Goal: Task Accomplishment & Management: Use online tool/utility

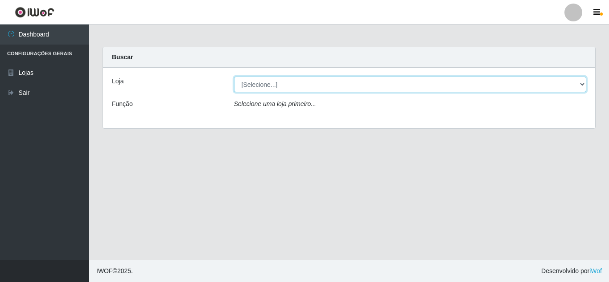
click at [285, 85] on select "[Selecione...] Rede Compras Supermercados - LOJA 5" at bounding box center [410, 85] width 352 height 16
select select "397"
click at [234, 77] on select "[Selecione...] Rede Compras Supermercados - LOJA 5" at bounding box center [410, 85] width 352 height 16
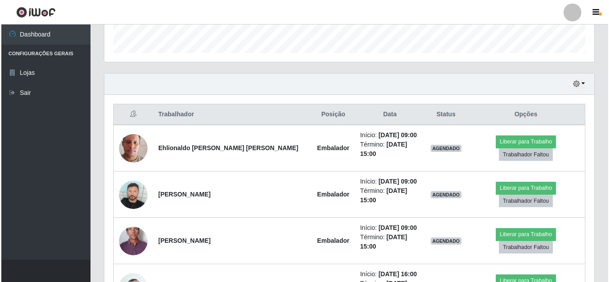
scroll to position [267, 0]
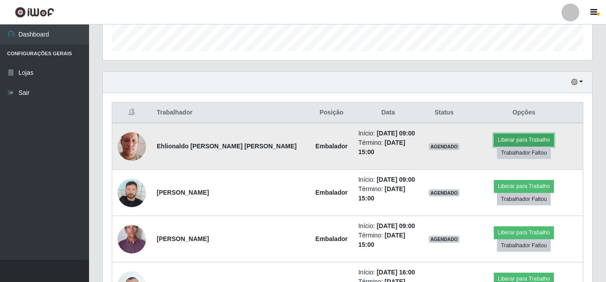
click at [494, 143] on button "Liberar para Trabalho" at bounding box center [524, 140] width 60 height 12
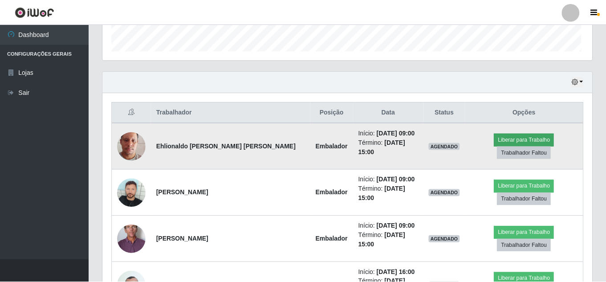
scroll to position [185, 485]
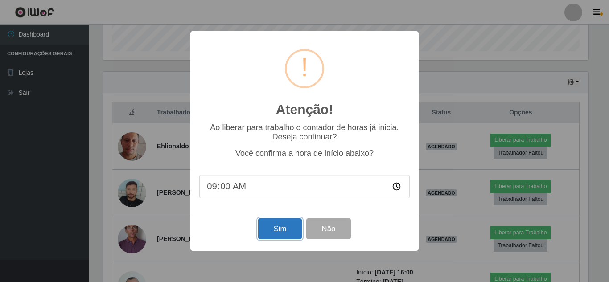
click at [262, 229] on button "Sim" at bounding box center [279, 228] width 43 height 21
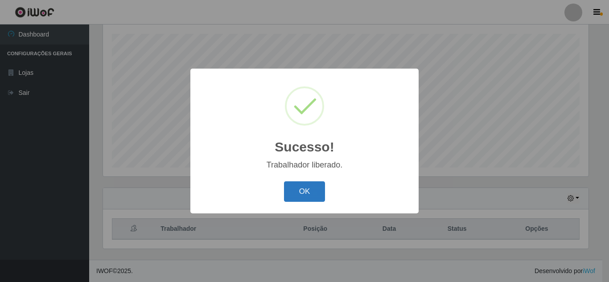
click at [300, 200] on button "OK" at bounding box center [304, 191] width 41 height 21
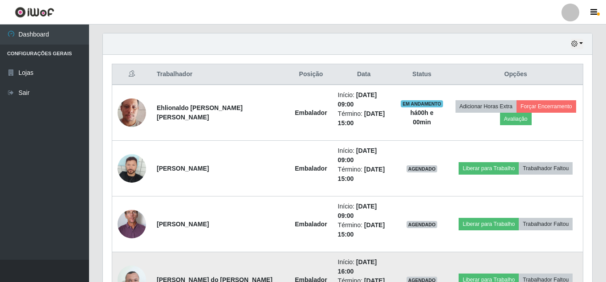
scroll to position [374, 0]
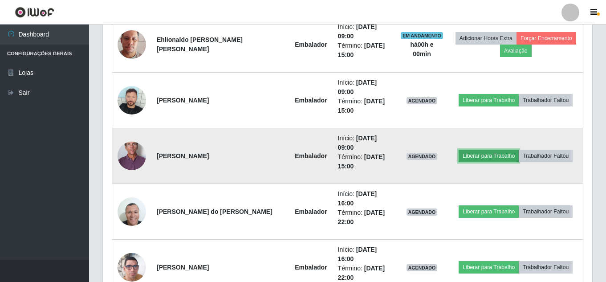
click at [472, 153] on button "Liberar para Trabalho" at bounding box center [489, 156] width 60 height 12
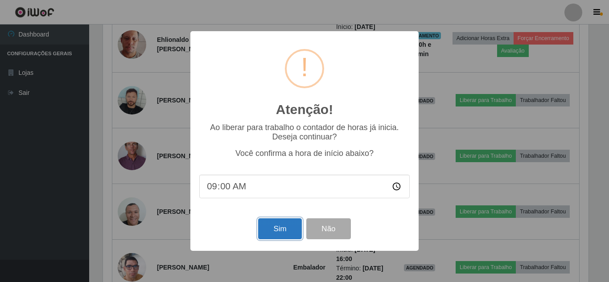
click at [273, 231] on button "Sim" at bounding box center [279, 228] width 43 height 21
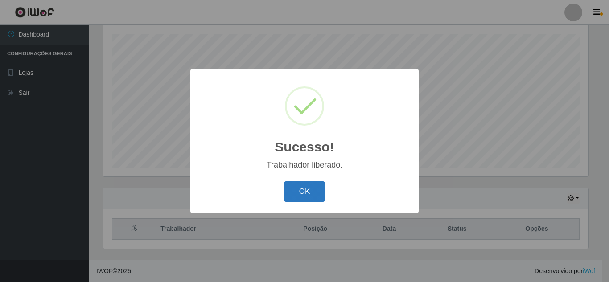
click at [308, 184] on button "OK" at bounding box center [304, 191] width 41 height 21
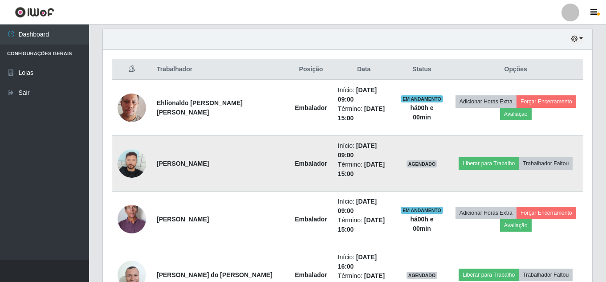
scroll to position [229, 0]
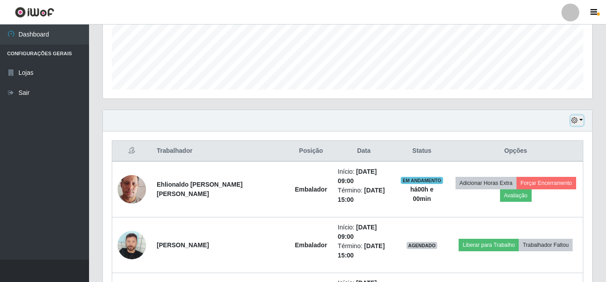
click at [574, 119] on icon "button" at bounding box center [575, 120] width 6 height 6
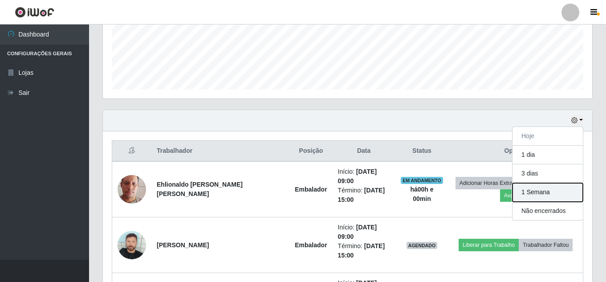
click at [527, 197] on button "1 Semana" at bounding box center [548, 192] width 70 height 19
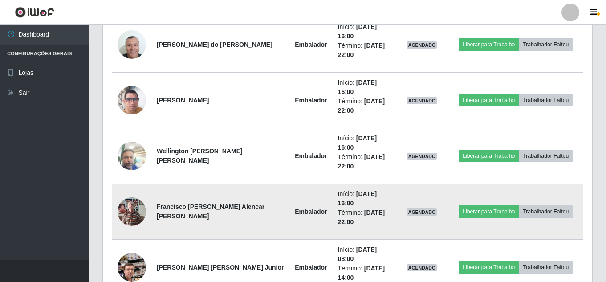
scroll to position [0, 0]
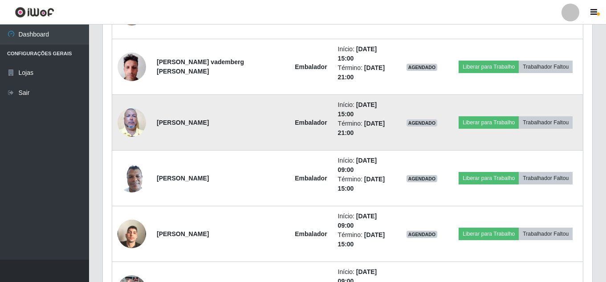
click at [135, 113] on img at bounding box center [132, 122] width 29 height 65
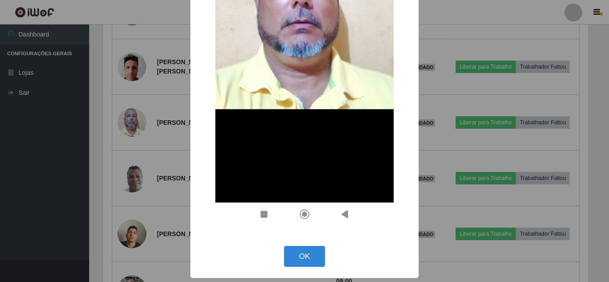
click at [325, 254] on div "OK Cancel" at bounding box center [304, 256] width 210 height 25
click at [306, 265] on div "OK Cancel" at bounding box center [304, 256] width 210 height 25
click at [301, 258] on button "OK" at bounding box center [304, 256] width 41 height 21
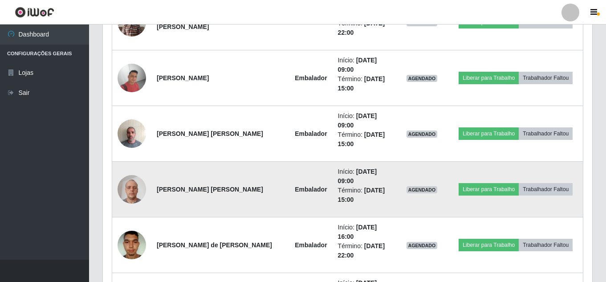
click at [219, 180] on td "[PERSON_NAME] [PERSON_NAME]" at bounding box center [220, 190] width 138 height 56
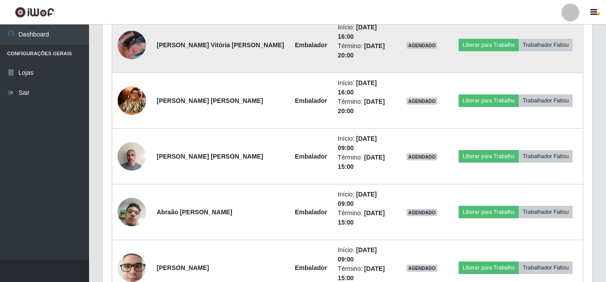
scroll to position [2991, 0]
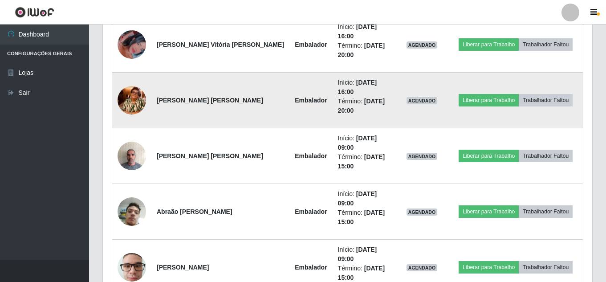
click at [128, 113] on img at bounding box center [132, 100] width 29 height 51
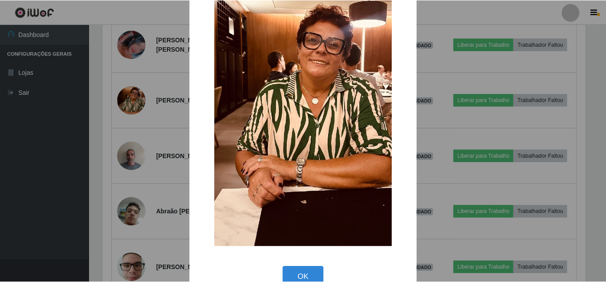
scroll to position [113, 0]
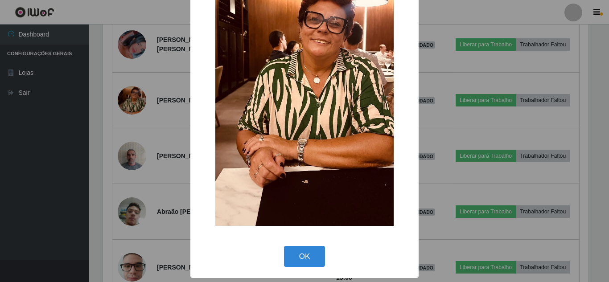
click at [306, 244] on div "OK Cancel" at bounding box center [304, 256] width 210 height 25
click at [305, 258] on button "OK" at bounding box center [304, 256] width 41 height 21
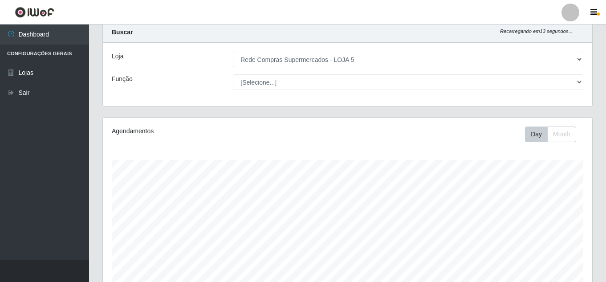
scroll to position [0, 0]
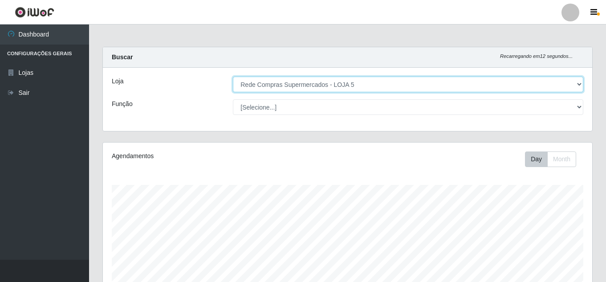
click at [356, 86] on select "[Selecione...] Rede Compras Supermercados - LOJA 5" at bounding box center [408, 85] width 351 height 16
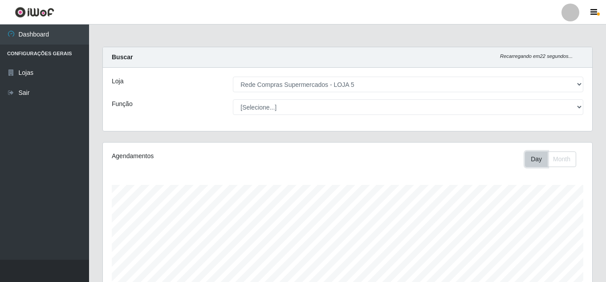
click at [537, 160] on button "Day" at bounding box center [536, 159] width 23 height 16
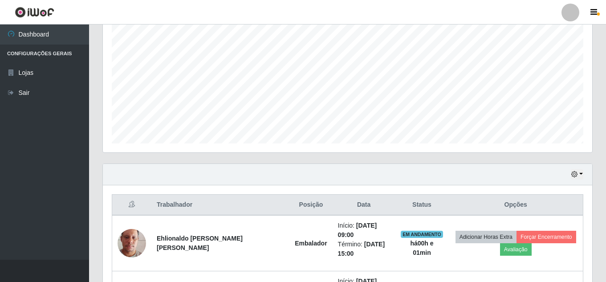
scroll to position [178, 0]
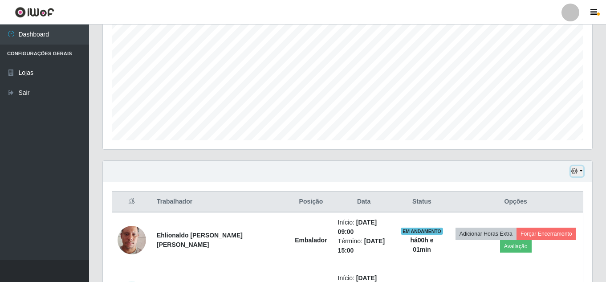
click at [579, 170] on button "button" at bounding box center [577, 171] width 12 height 10
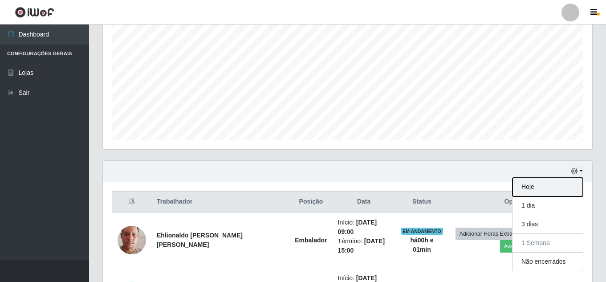
click at [547, 189] on button "Hoje" at bounding box center [548, 187] width 70 height 19
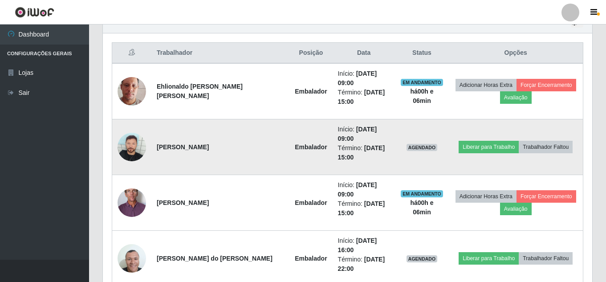
scroll to position [356, 0]
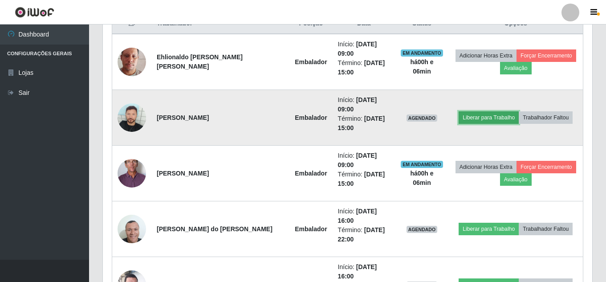
click at [477, 118] on button "Liberar para Trabalho" at bounding box center [489, 117] width 60 height 12
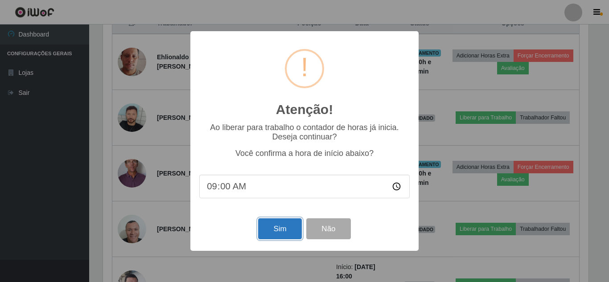
click at [278, 234] on button "Sim" at bounding box center [279, 228] width 43 height 21
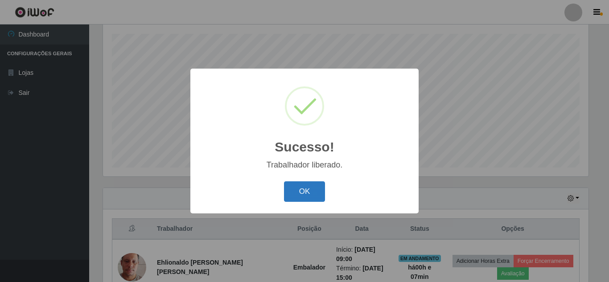
click at [307, 194] on button "OK" at bounding box center [304, 191] width 41 height 21
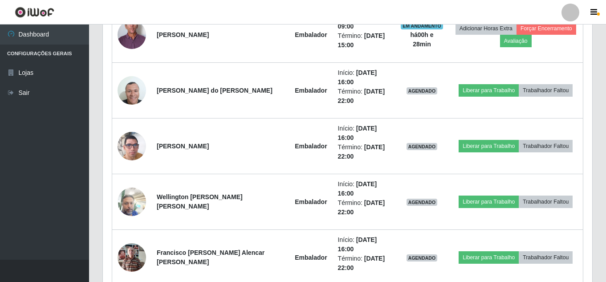
scroll to position [541, 0]
